Goal: Browse casually: Explore the website without a specific task or goal

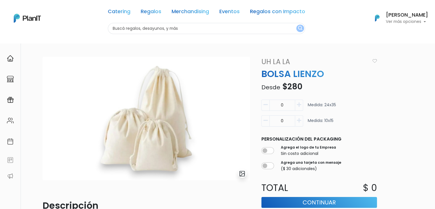
scroll to position [113, 0]
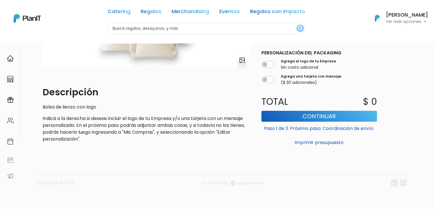
click at [72, 110] on p "Bolsa de lienzo con logo" at bounding box center [147, 107] width 208 height 7
copy div "Bolsa de lienzo con logo"
